Goal: Task Accomplishment & Management: Manage account settings

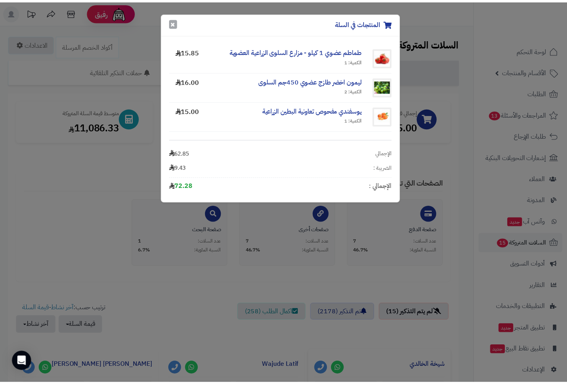
scroll to position [179, 0]
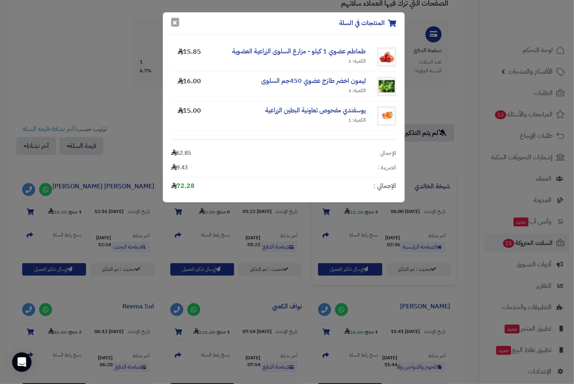
click at [174, 22] on button "×" at bounding box center [175, 22] width 8 height 9
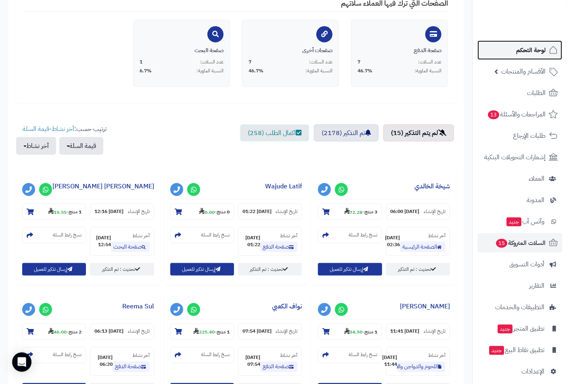
click at [528, 52] on span "لوحة التحكم" at bounding box center [530, 49] width 29 height 11
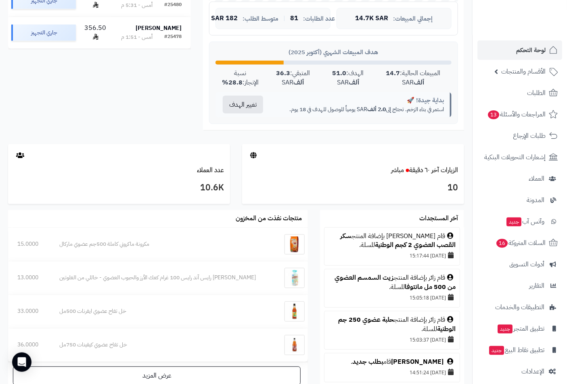
scroll to position [314, 0]
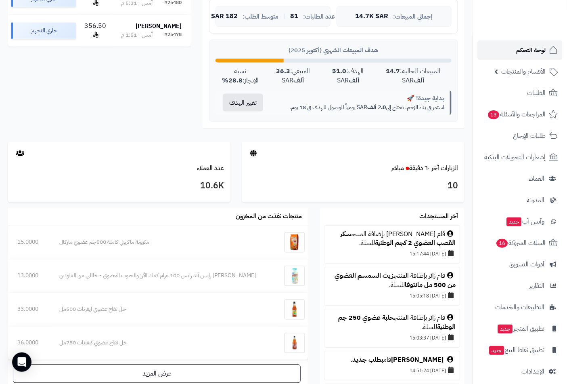
click at [530, 49] on span "لوحة التحكم" at bounding box center [530, 49] width 29 height 11
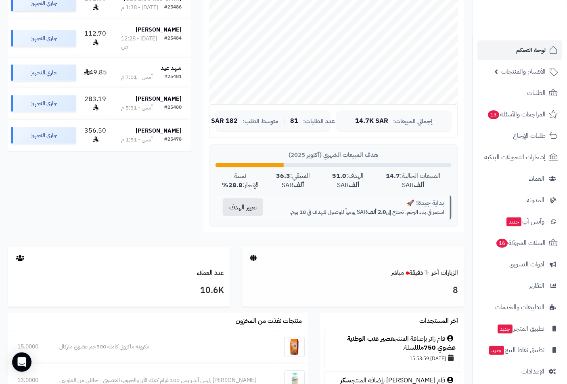
scroll to position [269, 0]
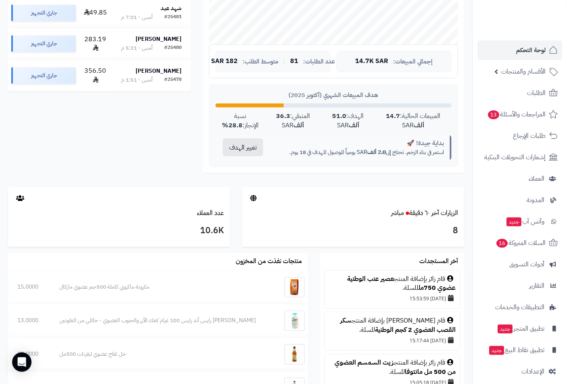
click at [402, 282] on div "قام زائر بإضافة المنتج عصير عنب الوطنية عضوي 750مل للسلة." at bounding box center [392, 284] width 127 height 19
click at [358, 279] on link "عصير عنب الوطنية عضوي 750مل" at bounding box center [401, 283] width 109 height 19
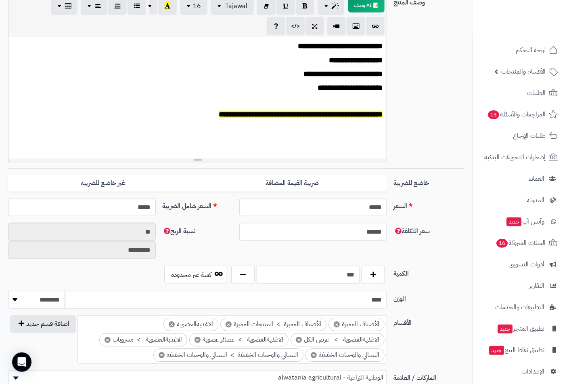
scroll to position [45, 0]
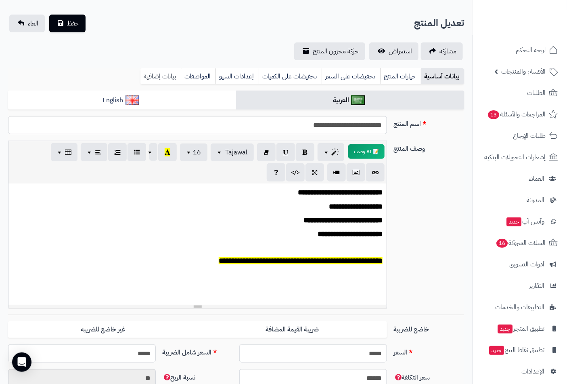
drag, startPoint x: 160, startPoint y: 76, endPoint x: 159, endPoint y: 82, distance: 6.3
click at [160, 76] on link "بيانات إضافية" at bounding box center [161, 76] width 40 height 16
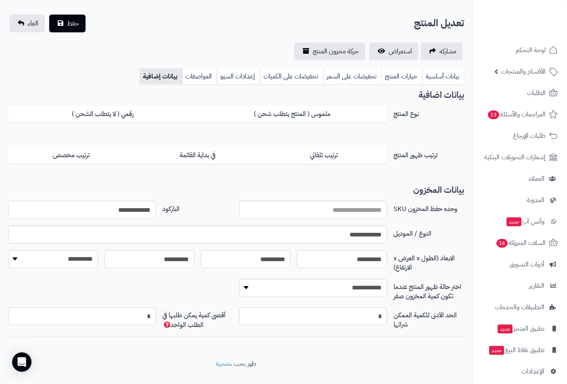
click at [119, 203] on input "**********" at bounding box center [82, 210] width 148 height 18
click at [530, 89] on span "الطلبات" at bounding box center [536, 92] width 19 height 11
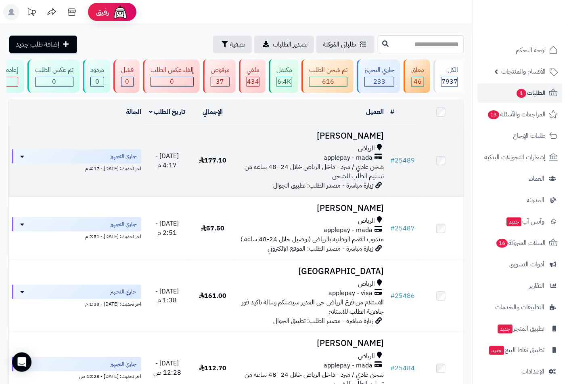
click at [362, 141] on h3 "فوزية الصوينع" at bounding box center [311, 135] width 145 height 9
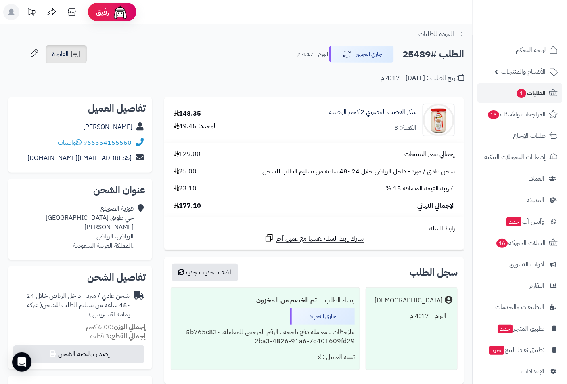
click at [63, 55] on span "الفاتورة" at bounding box center [60, 54] width 17 height 10
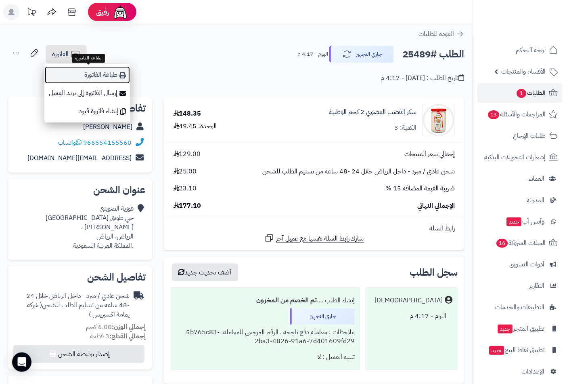
click at [91, 74] on link "طباعة الفاتورة" at bounding box center [87, 75] width 86 height 18
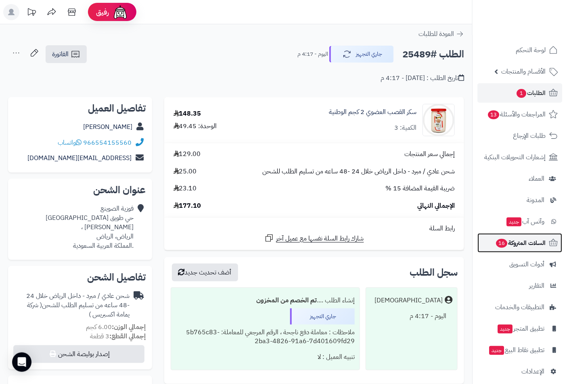
click at [501, 243] on span "16" at bounding box center [501, 243] width 11 height 9
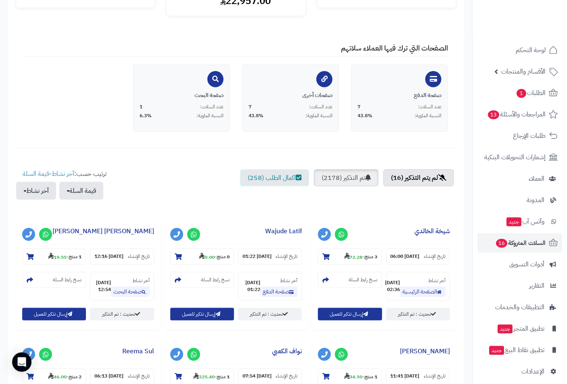
scroll to position [179, 0]
